Goal: Obtain resource: Obtain resource

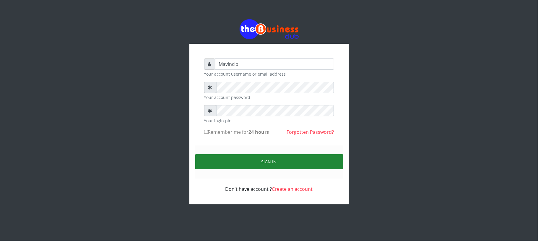
click at [267, 158] on button "Sign in" at bounding box center [269, 161] width 148 height 15
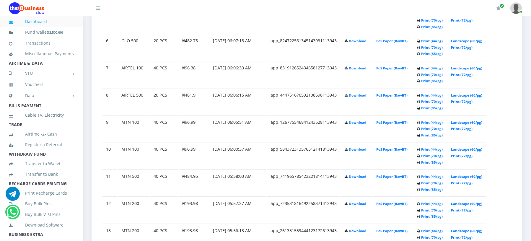
scroll to position [473, 0]
click at [430, 147] on link "Print (44/pg)" at bounding box center [433, 149] width 22 height 4
click at [432, 120] on link "Print (44/pg)" at bounding box center [433, 122] width 22 height 4
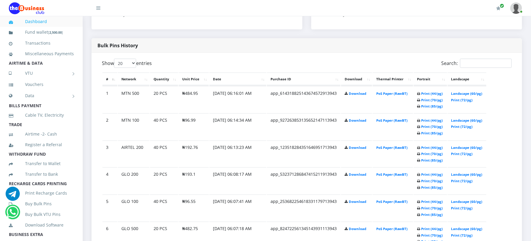
scroll to position [284, 0]
click at [426, 121] on link "Print (44/pg)" at bounding box center [433, 121] width 22 height 4
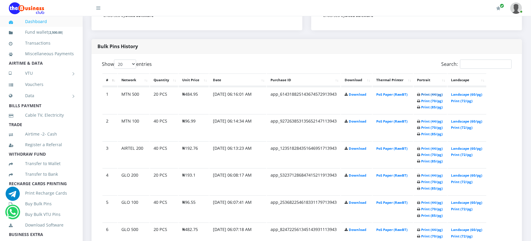
click at [427, 93] on link "Print (44/pg)" at bounding box center [433, 94] width 22 height 4
click at [424, 175] on link "Print (44/pg)" at bounding box center [433, 176] width 22 height 4
click at [423, 94] on link "Print (44/pg)" at bounding box center [433, 95] width 22 height 4
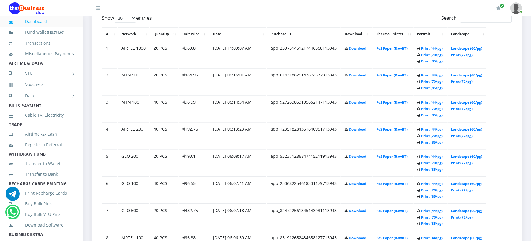
scroll to position [345, 0]
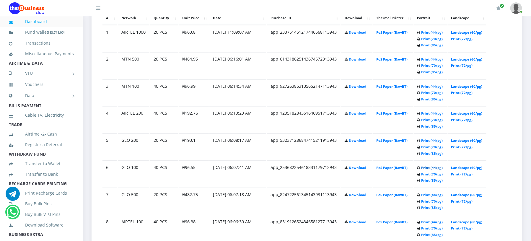
click at [431, 167] on link "Print (44/pg)" at bounding box center [433, 168] width 22 height 4
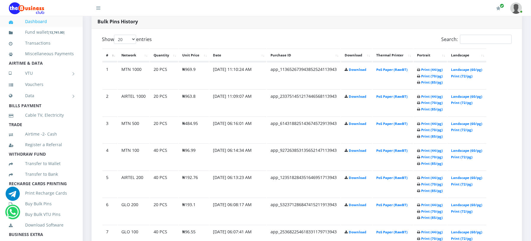
scroll to position [303, 0]
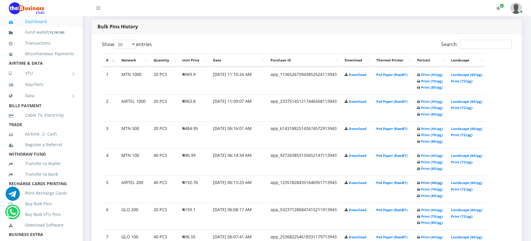
click at [427, 182] on link "Print (44/pg)" at bounding box center [433, 183] width 22 height 4
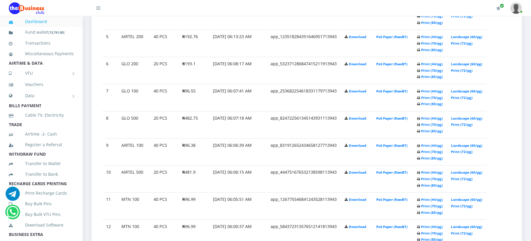
scroll to position [451, 0]
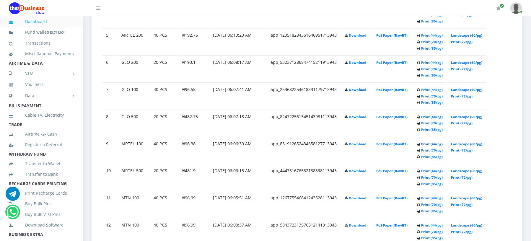
click at [430, 142] on link "Print (44/pg)" at bounding box center [433, 144] width 22 height 4
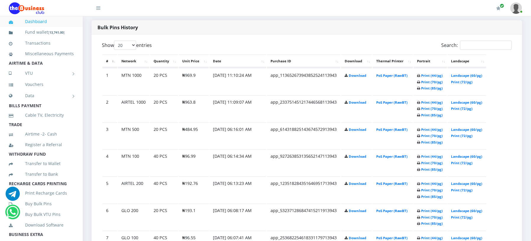
scroll to position [288, 0]
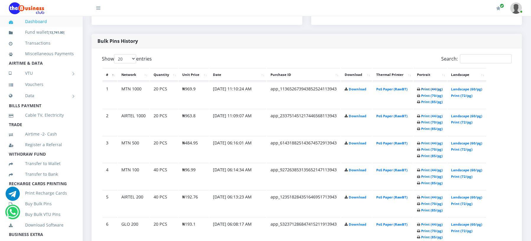
click at [425, 87] on link "Print (44/pg)" at bounding box center [433, 89] width 22 height 4
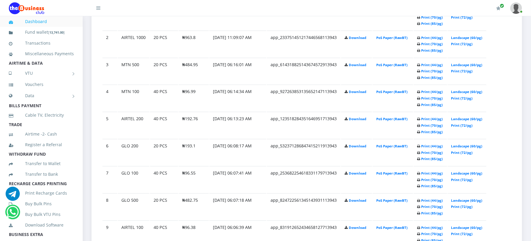
scroll to position [382, 0]
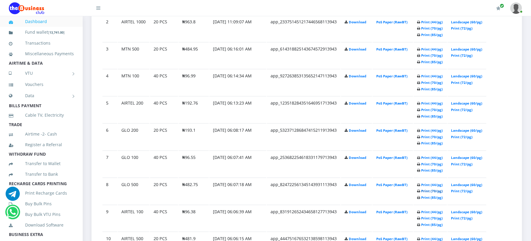
click at [423, 189] on link "Print (70/pg)" at bounding box center [433, 191] width 22 height 4
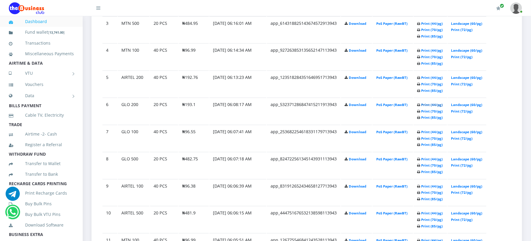
scroll to position [382, 0]
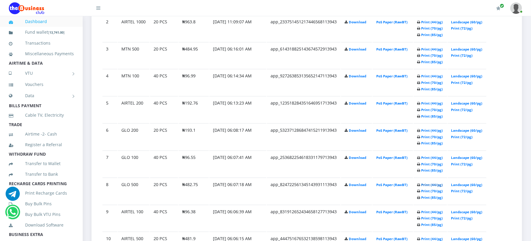
click at [423, 183] on link "Print (44/pg)" at bounding box center [433, 185] width 22 height 4
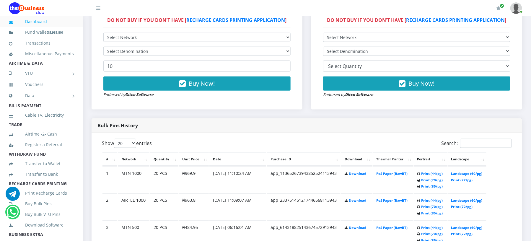
scroll to position [188, 0]
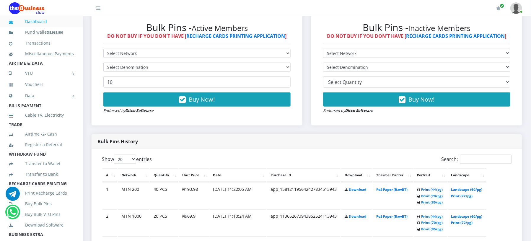
click at [422, 188] on link "Print (44/pg)" at bounding box center [433, 189] width 22 height 4
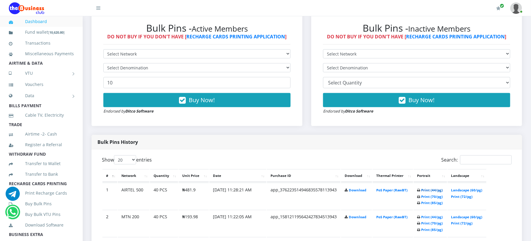
click at [422, 189] on link "Print (44/pg)" at bounding box center [433, 190] width 22 height 4
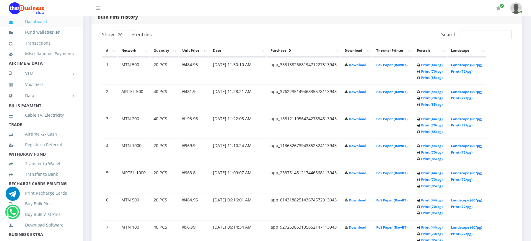
scroll to position [313, 0]
click at [426, 64] on link "Print (44/pg)" at bounding box center [433, 64] width 22 height 4
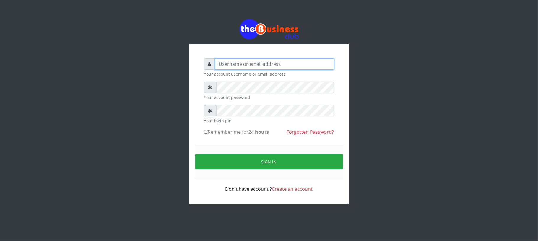
type input "Mavincio"
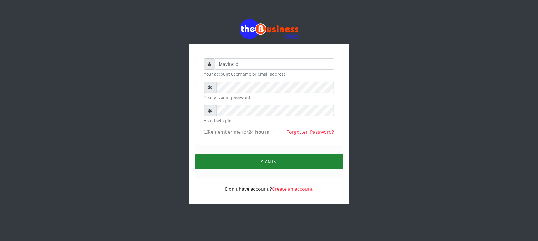
click at [264, 160] on button "Sign in" at bounding box center [269, 161] width 148 height 15
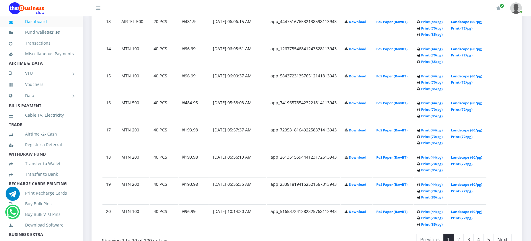
scroll to position [688, 0]
